Goal: Task Accomplishment & Management: Manage account settings

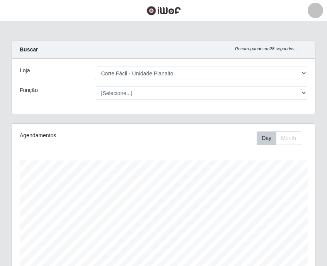
select select "202"
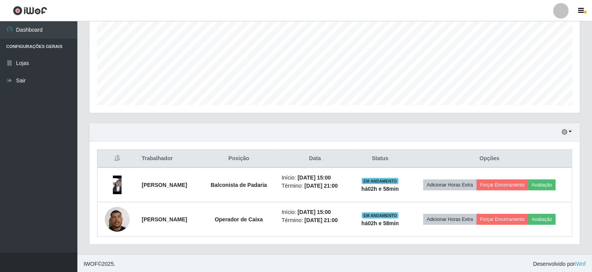
scroll to position [386948, 386617]
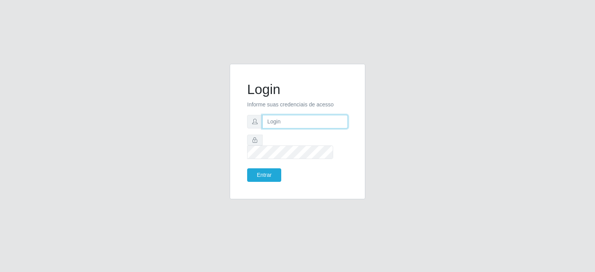
click at [273, 129] on input "text" at bounding box center [305, 122] width 86 height 14
type input "[EMAIL_ADDRESS][PERSON_NAME][DOMAIN_NAME]"
click at [265, 172] on button "Entrar" at bounding box center [264, 175] width 34 height 14
